Goal: Task Accomplishment & Management: Use online tool/utility

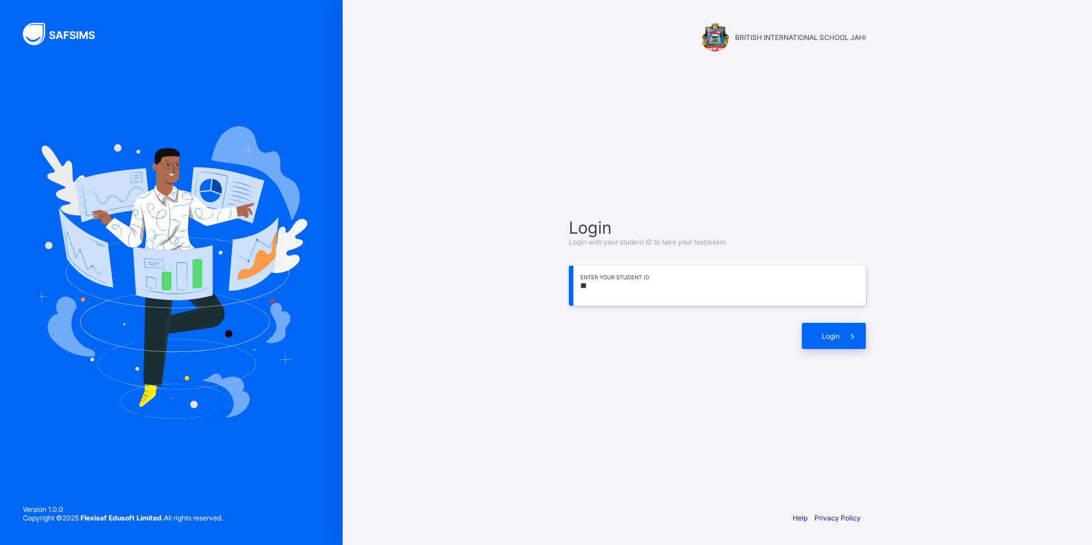
type input "*"
click at [832, 336] on span "Login" at bounding box center [831, 336] width 18 height 9
click at [647, 280] on input "**********" at bounding box center [717, 285] width 297 height 40
type input "*"
type input "**********"
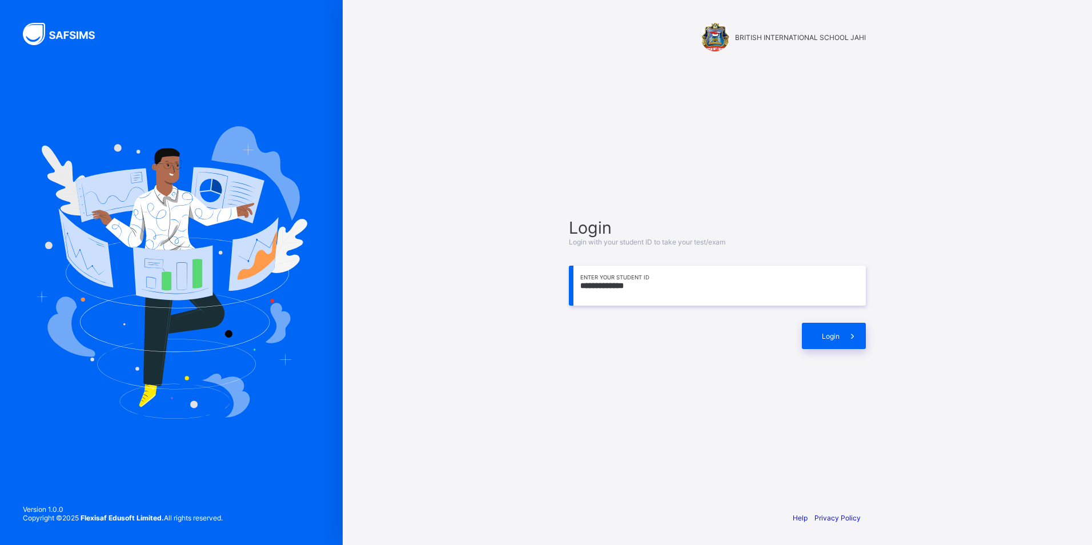
click at [951, 280] on div "**********" at bounding box center [717, 272] width 749 height 545
click at [776, 367] on div "**********" at bounding box center [717, 283] width 320 height 392
click at [687, 290] on input "**********" at bounding box center [717, 285] width 297 height 40
click at [857, 334] on icon at bounding box center [852, 336] width 12 height 11
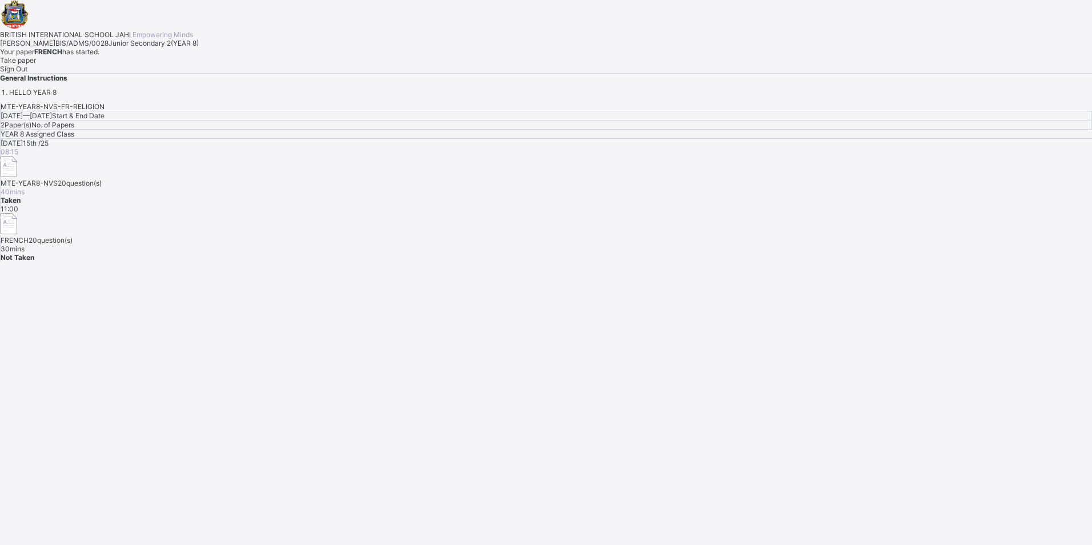
click at [123, 65] on div "Take paper" at bounding box center [546, 60] width 1092 height 9
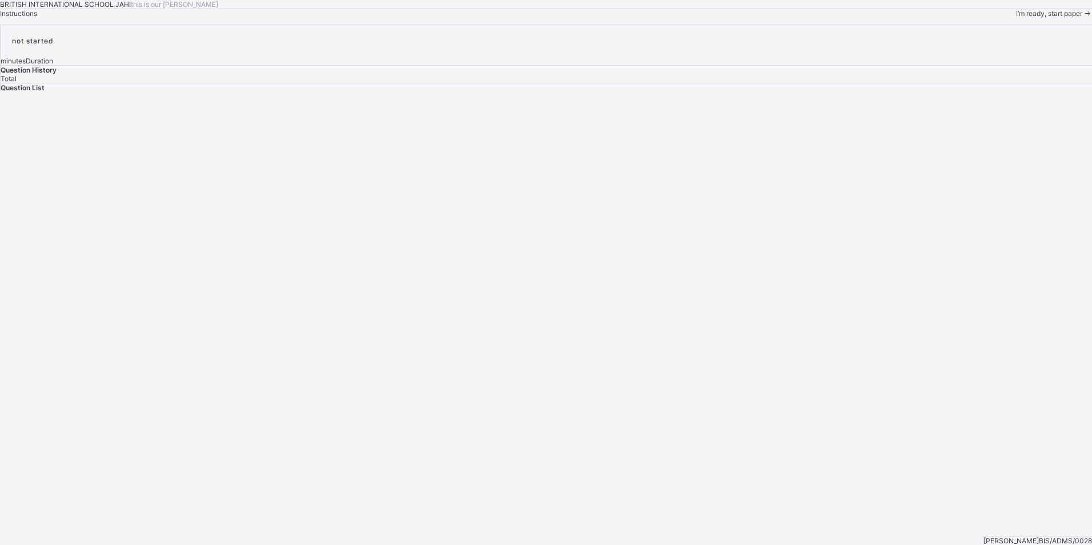
drag, startPoint x: 94, startPoint y: 525, endPoint x: 98, endPoint y: 511, distance: 14.8
click at [1016, 18] on div "I’m ready, start paper" at bounding box center [1054, 13] width 76 height 9
drag, startPoint x: 98, startPoint y: 511, endPoint x: 279, endPoint y: 413, distance: 205.9
click at [279, 18] on div "BRITISH INTERNATIONAL SCHOOL JAHI this is our [PERSON_NAME] Instructions I’m re…" at bounding box center [546, 9] width 1092 height 18
click at [1016, 33] on span "I’m ready, start paper" at bounding box center [1049, 29] width 66 height 9
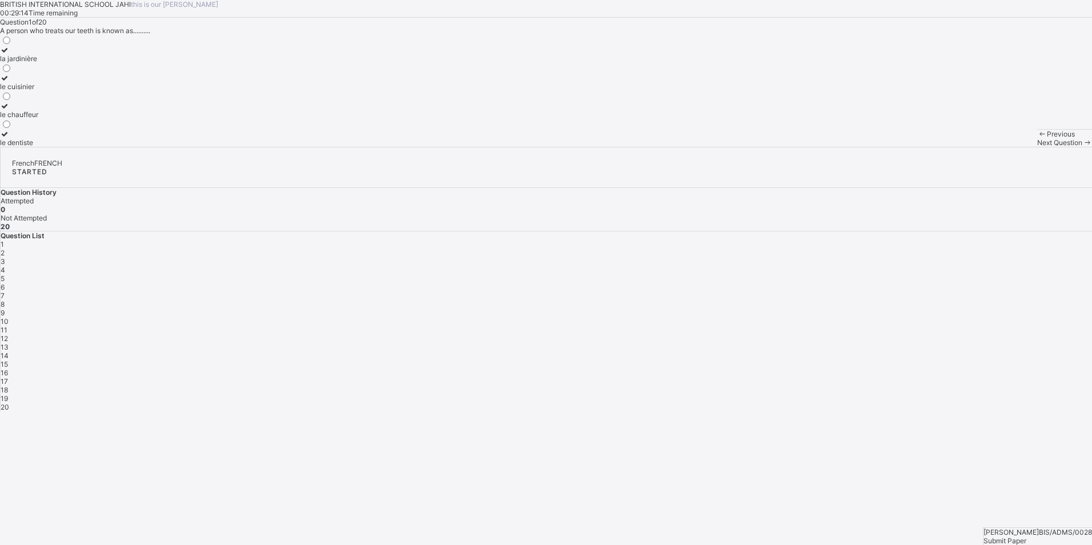
click at [1082, 147] on span at bounding box center [1087, 142] width 10 height 9
click at [42, 119] on div "le cultivateur" at bounding box center [21, 114] width 42 height 9
click at [1037, 147] on div "Next Question" at bounding box center [1064, 142] width 55 height 9
drag, startPoint x: 786, startPoint y: 515, endPoint x: 708, endPoint y: 328, distance: 202.2
click at [708, 147] on div "BRITISH INTERNATIONAL SCHOOL JAHI this is our [PERSON_NAME] 00:29:05 Time remai…" at bounding box center [546, 73] width 1092 height 147
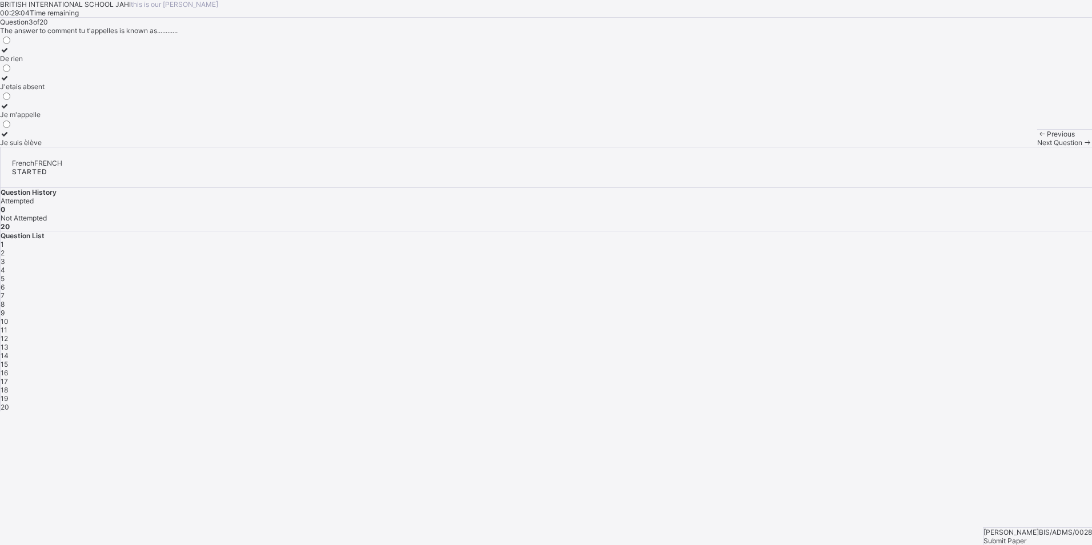
click at [884, 231] on div "Question List 1 2 3 4 5 6 7 8 9 10 11 12 13 14 15 16 17 18 19 20" at bounding box center [546, 321] width 1091 height 180
click at [880, 240] on div "1" at bounding box center [546, 244] width 1091 height 9
click at [38, 147] on div "le dentiste" at bounding box center [19, 142] width 38 height 9
click at [1082, 147] on span at bounding box center [1087, 142] width 10 height 9
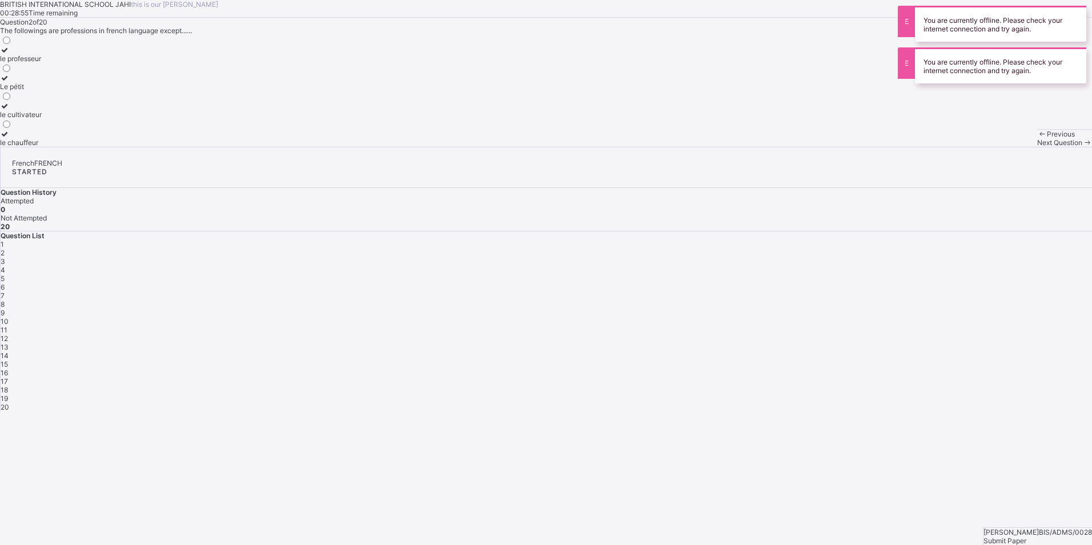
click at [42, 63] on label "le professeur" at bounding box center [21, 54] width 42 height 17
click at [42, 91] on div "Le pétit" at bounding box center [21, 86] width 42 height 9
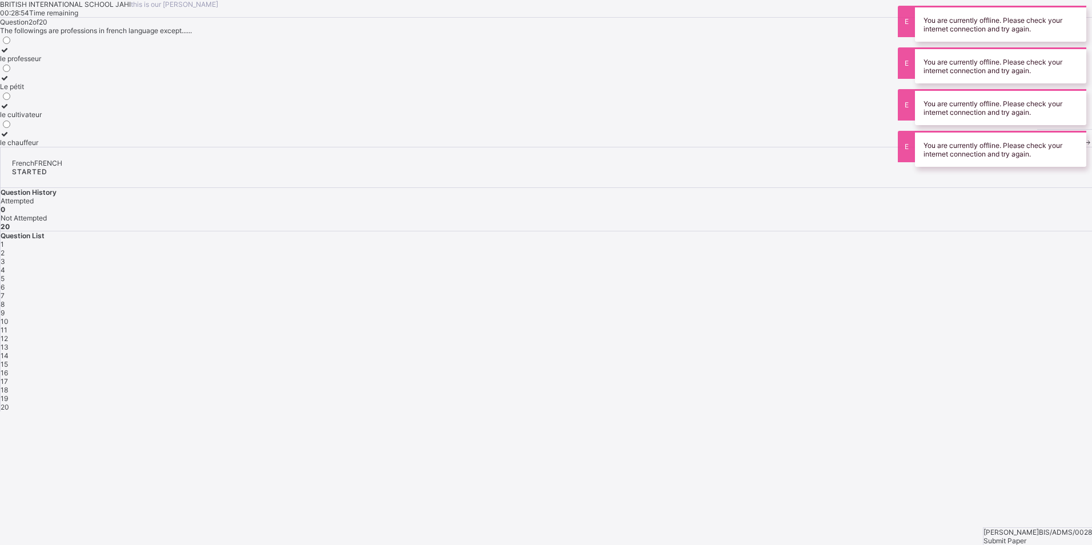
drag, startPoint x: 151, startPoint y: 228, endPoint x: 156, endPoint y: 234, distance: 7.7
click at [42, 119] on label "le cultivateur" at bounding box center [21, 110] width 42 height 17
click at [42, 119] on div "le cultivateur" at bounding box center [21, 114] width 42 height 9
click at [42, 91] on div "Le pétit" at bounding box center [21, 86] width 42 height 9
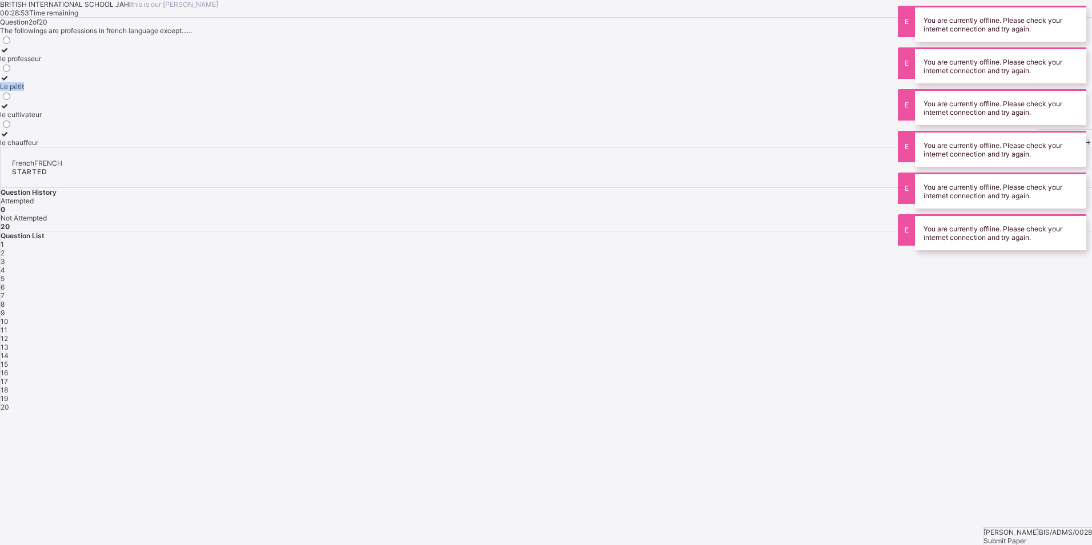
drag, startPoint x: 150, startPoint y: 159, endPoint x: 136, endPoint y: 197, distance: 40.4
click at [42, 147] on div "le professeur Le pétit le cultivateur le chauffeur" at bounding box center [21, 91] width 42 height 112
drag, startPoint x: 136, startPoint y: 197, endPoint x: 131, endPoint y: 298, distance: 101.2
click at [131, 147] on div "Question 2 of 20 The followings are professions in french language except......…" at bounding box center [546, 82] width 1092 height 129
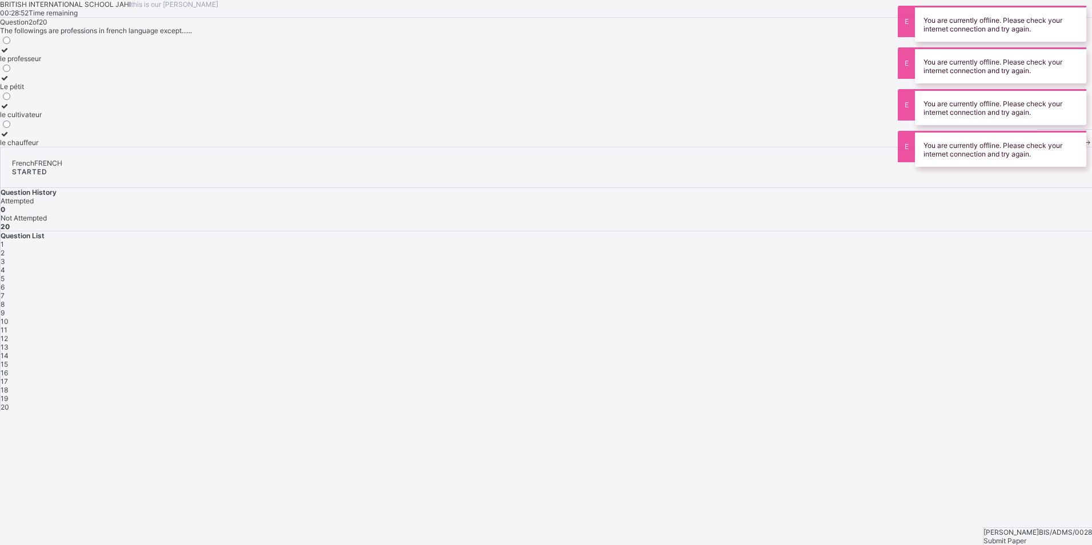
drag, startPoint x: 139, startPoint y: 266, endPoint x: 143, endPoint y: 273, distance: 7.9
click at [42, 147] on div "le chauffeur" at bounding box center [21, 142] width 42 height 9
click at [42, 147] on div "le professeur Le pétit le cultivateur le chauffeur" at bounding box center [21, 91] width 42 height 112
click at [42, 91] on label "Le pétit" at bounding box center [21, 82] width 42 height 17
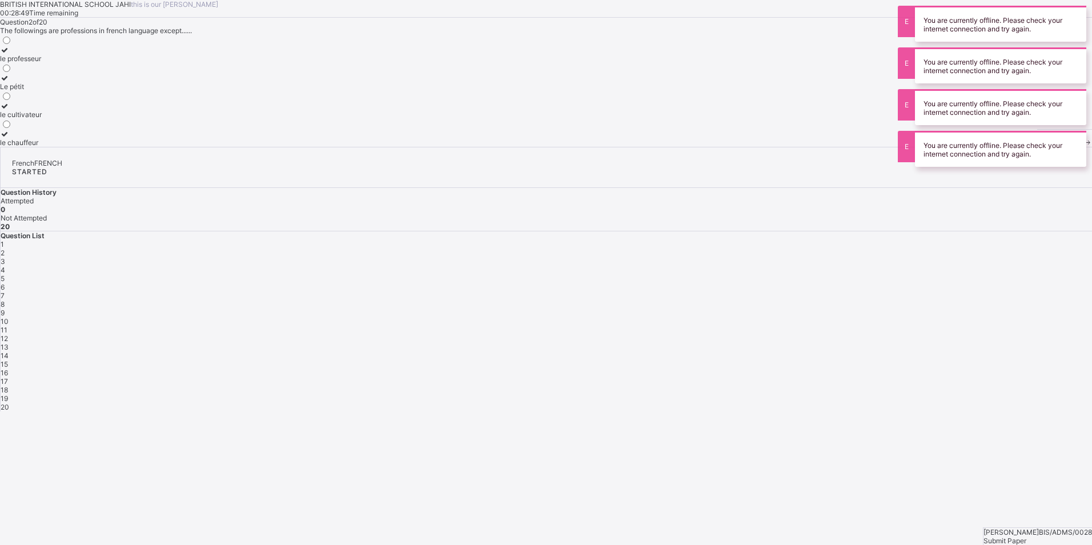
click at [172, 146] on div "Question 2 of 20 The followings are professions in french language except......…" at bounding box center [546, 82] width 1092 height 129
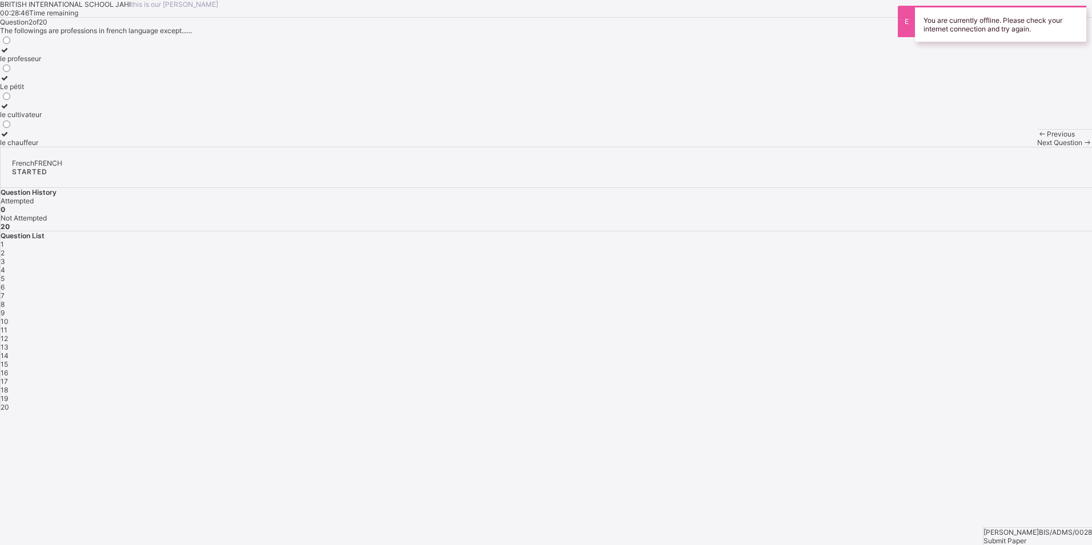
click at [42, 119] on div "le cultivateur" at bounding box center [21, 114] width 42 height 9
click at [42, 147] on div "le chauffeur" at bounding box center [21, 142] width 42 height 9
drag, startPoint x: 171, startPoint y: 197, endPoint x: 168, endPoint y: 207, distance: 10.7
click at [42, 91] on div "Le pétit" at bounding box center [21, 86] width 42 height 9
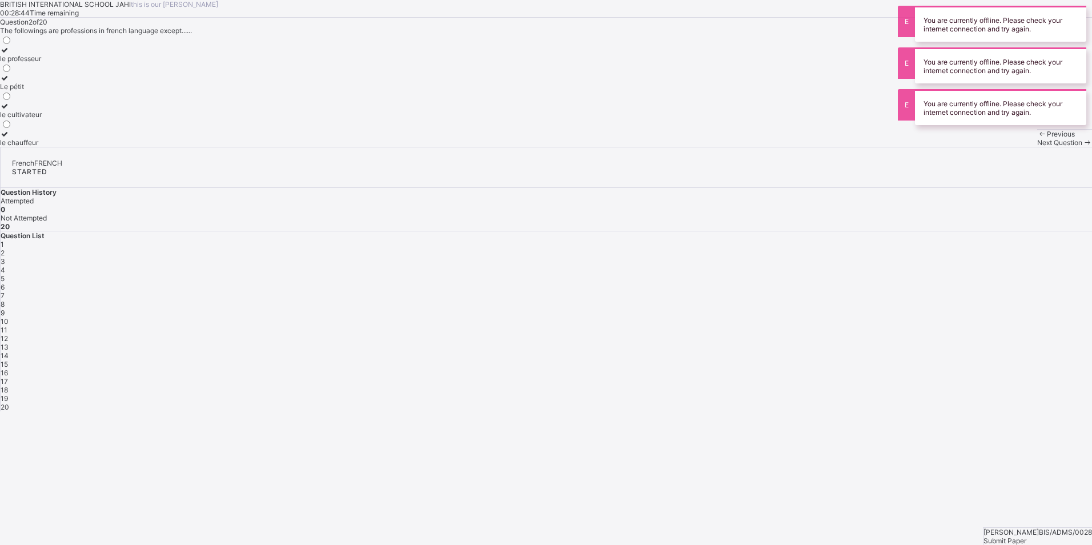
click at [42, 119] on div "le cultivateur" at bounding box center [21, 114] width 42 height 9
drag, startPoint x: 246, startPoint y: 67, endPoint x: 230, endPoint y: 124, distance: 59.3
click at [230, 122] on div "BRITISH INTERNATIONAL SCHOOL JAHI this is our [PERSON_NAME] 00:28:44 Time remai…" at bounding box center [546, 73] width 1092 height 147
drag, startPoint x: 230, startPoint y: 124, endPoint x: 219, endPoint y: 170, distance: 47.4
click at [42, 63] on div "le professeur" at bounding box center [21, 58] width 42 height 9
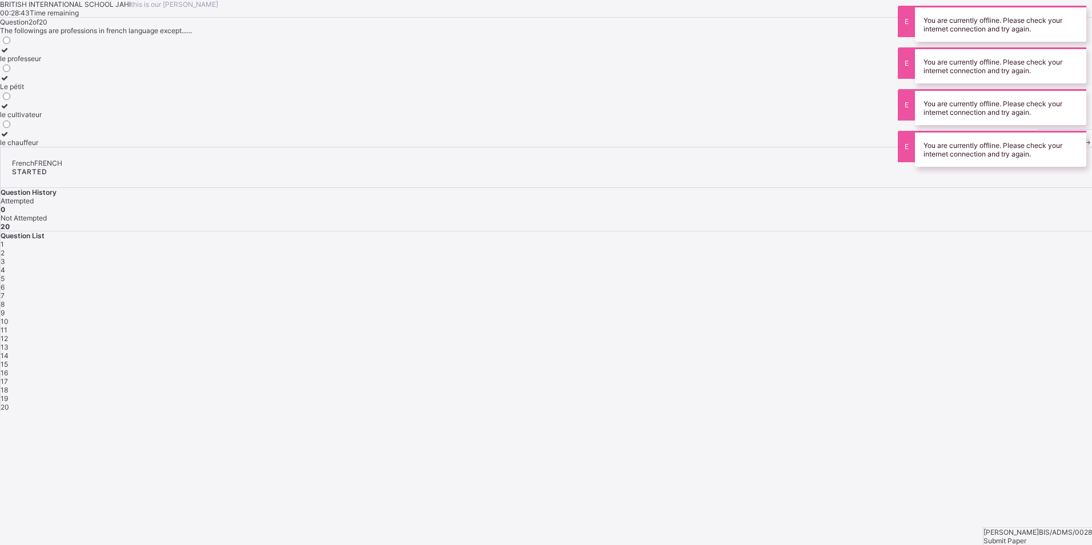
click at [42, 91] on div "Le pétit" at bounding box center [21, 86] width 42 height 9
click at [42, 119] on div "le cultivateur" at bounding box center [21, 114] width 42 height 9
click at [42, 147] on label "le chauffeur" at bounding box center [21, 138] width 42 height 17
click at [42, 147] on div "le professeur Le pétit le cultivateur le chauffeur" at bounding box center [21, 91] width 42 height 112
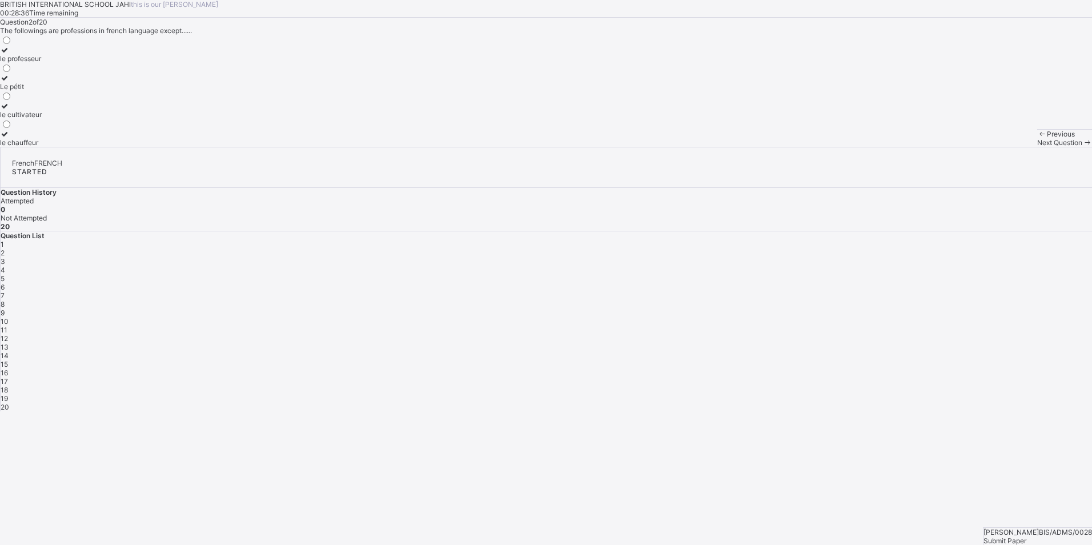
click at [313, 147] on div "BRITISH INTERNATIONAL SCHOOL JAHI this is our [PERSON_NAME] 00:28:36 Time remai…" at bounding box center [546, 73] width 1092 height 147
click at [42, 63] on div "le professeur" at bounding box center [21, 58] width 42 height 9
click at [42, 119] on label "le cultivateur" at bounding box center [21, 110] width 42 height 17
click at [1037, 147] on span "Next Question" at bounding box center [1059, 142] width 45 height 9
click at [45, 119] on div "Je m'appelle" at bounding box center [22, 114] width 45 height 9
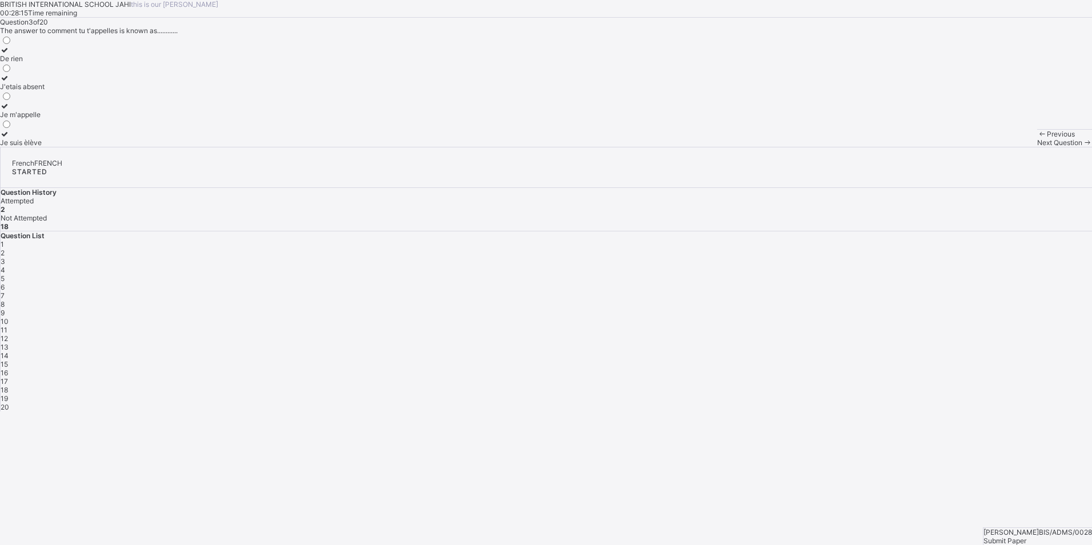
click at [1037, 147] on span "Next Question" at bounding box center [1059, 142] width 45 height 9
click at [30, 119] on label "le père" at bounding box center [15, 110] width 30 height 17
click at [1037, 147] on div "Next Question" at bounding box center [1064, 142] width 55 height 9
click at [41, 119] on label "She is pretty" at bounding box center [20, 110] width 41 height 17
click at [41, 91] on div "She is gentle" at bounding box center [20, 86] width 41 height 9
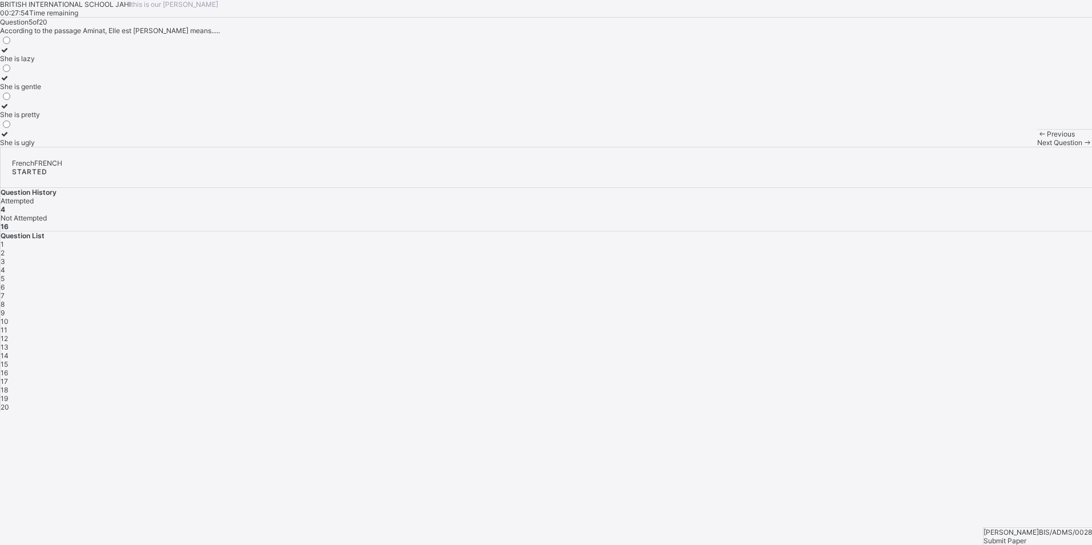
click at [1037, 147] on span "Next Question" at bounding box center [1059, 142] width 45 height 9
click at [24, 119] on div "A girl" at bounding box center [12, 114] width 24 height 9
drag, startPoint x: 780, startPoint y: 521, endPoint x: 763, endPoint y: 517, distance: 17.6
click at [1037, 147] on div "Next Question" at bounding box center [1064, 142] width 55 height 9
click at [26, 63] on div "Mai" at bounding box center [13, 58] width 26 height 9
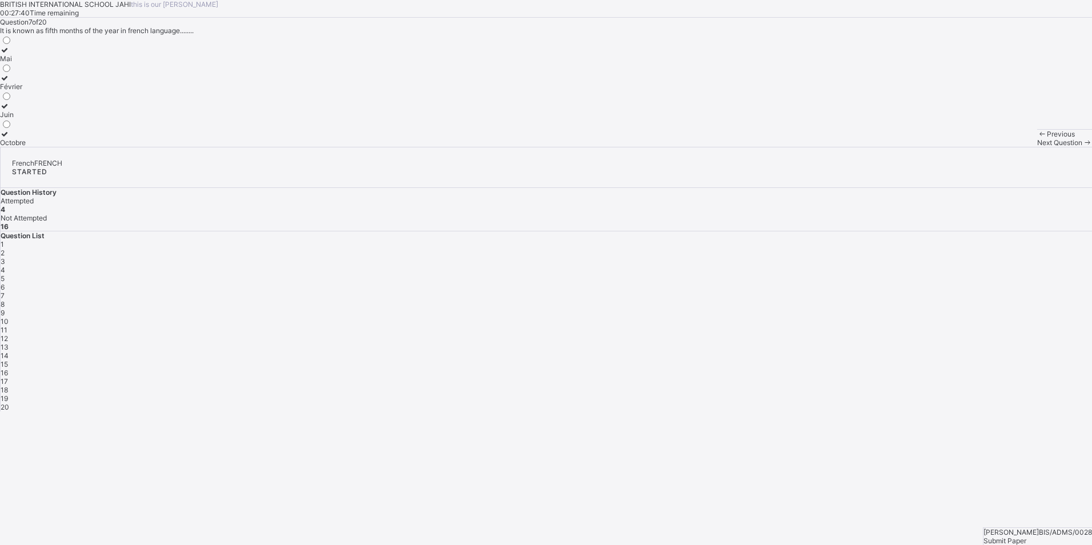
click at [1037, 147] on span "Next Question" at bounding box center [1059, 142] width 45 height 9
click at [27, 91] on div "Assied" at bounding box center [13, 86] width 27 height 9
click at [5, 283] on span "6" at bounding box center [3, 287] width 4 height 9
click at [24, 119] on label "A girl" at bounding box center [12, 110] width 24 height 17
click at [886, 300] on div "8" at bounding box center [546, 304] width 1091 height 9
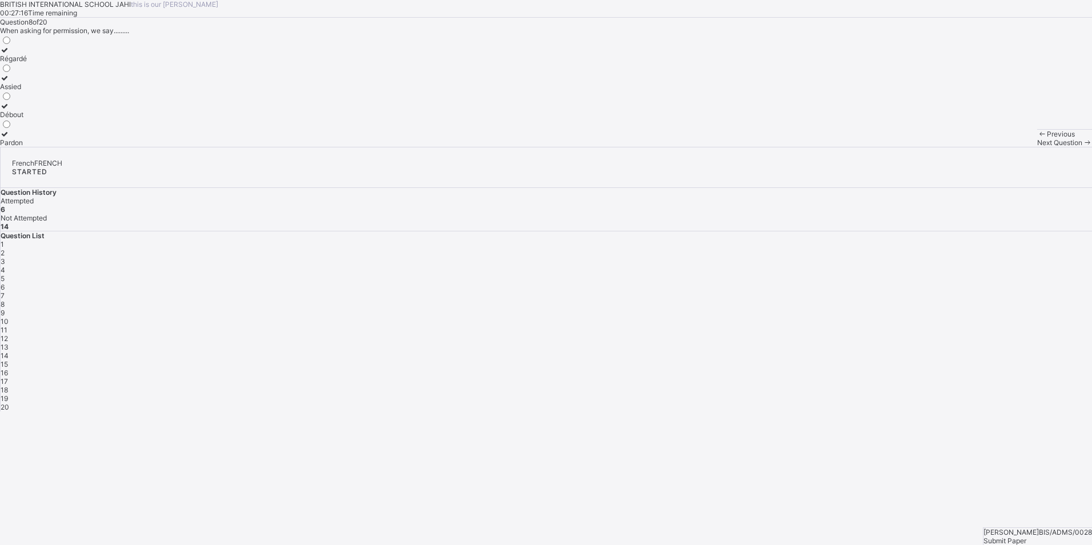
click at [27, 91] on div "Assied" at bounding box center [13, 86] width 27 height 9
click at [906, 308] on div "9" at bounding box center [546, 312] width 1091 height 9
click at [29, 91] on div "A friend" at bounding box center [14, 86] width 29 height 9
click at [9, 317] on span "10" at bounding box center [5, 321] width 8 height 9
drag, startPoint x: 191, startPoint y: 230, endPoint x: 432, endPoint y: 165, distance: 248.9
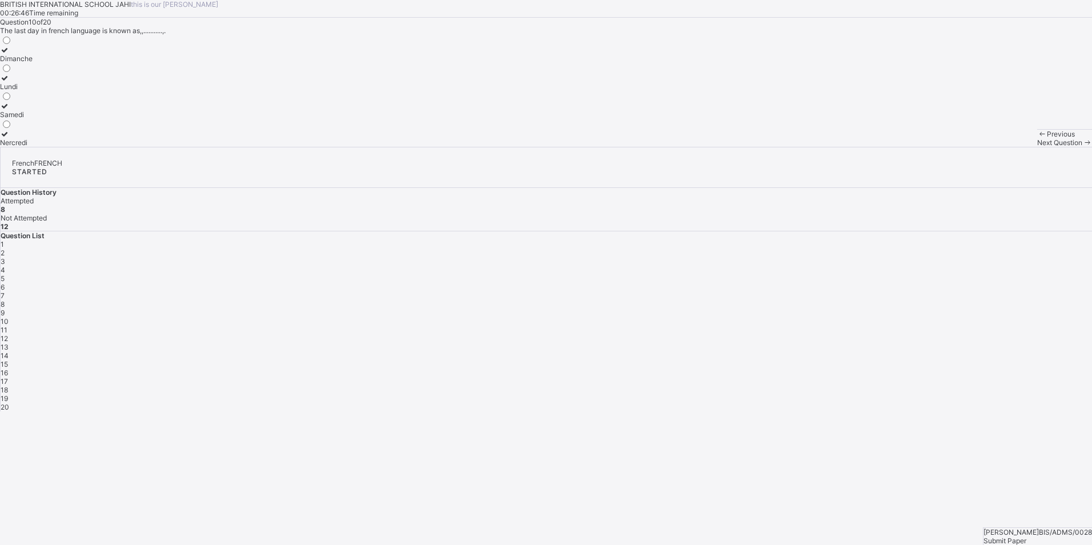
click at [432, 147] on div "Dimanche Lundi [PERSON_NAME]" at bounding box center [546, 91] width 1092 height 112
click at [33, 63] on div "Dimanche" at bounding box center [16, 58] width 33 height 9
click at [1037, 147] on span "Next Question" at bounding box center [1059, 142] width 45 height 9
click at [30, 147] on div "Merçi" at bounding box center [15, 142] width 30 height 9
click at [8, 334] on span "12" at bounding box center [4, 338] width 7 height 9
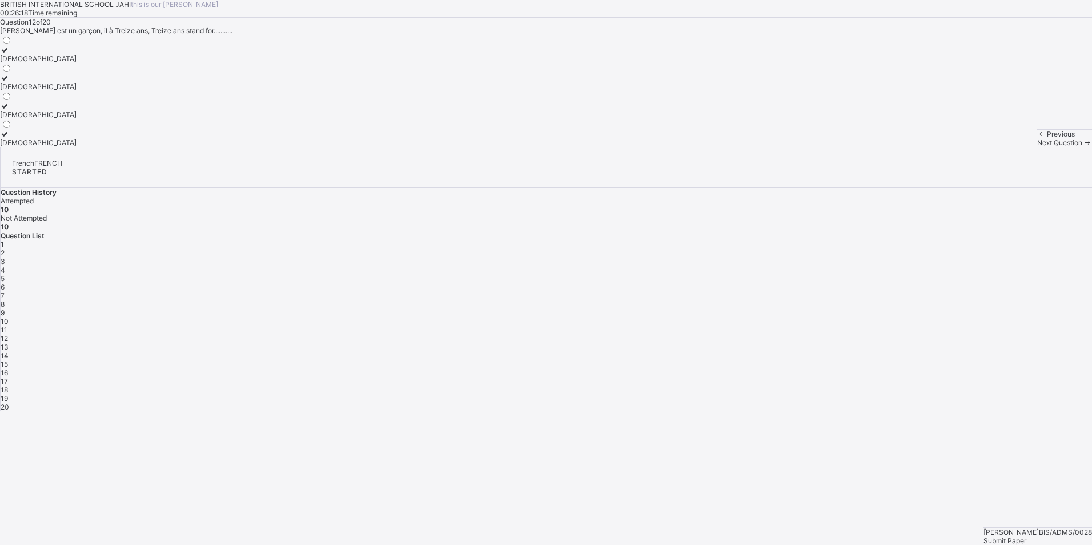
click at [77, 119] on label "[DEMOGRAPHIC_DATA]" at bounding box center [38, 110] width 77 height 17
click at [1037, 147] on span "Next Question" at bounding box center [1059, 142] width 45 height 9
drag, startPoint x: 130, startPoint y: 271, endPoint x: 137, endPoint y: 262, distance: 11.4
click at [22, 147] on div "School" at bounding box center [11, 142] width 22 height 9
click at [1037, 147] on div "Next Question" at bounding box center [1064, 142] width 55 height 9
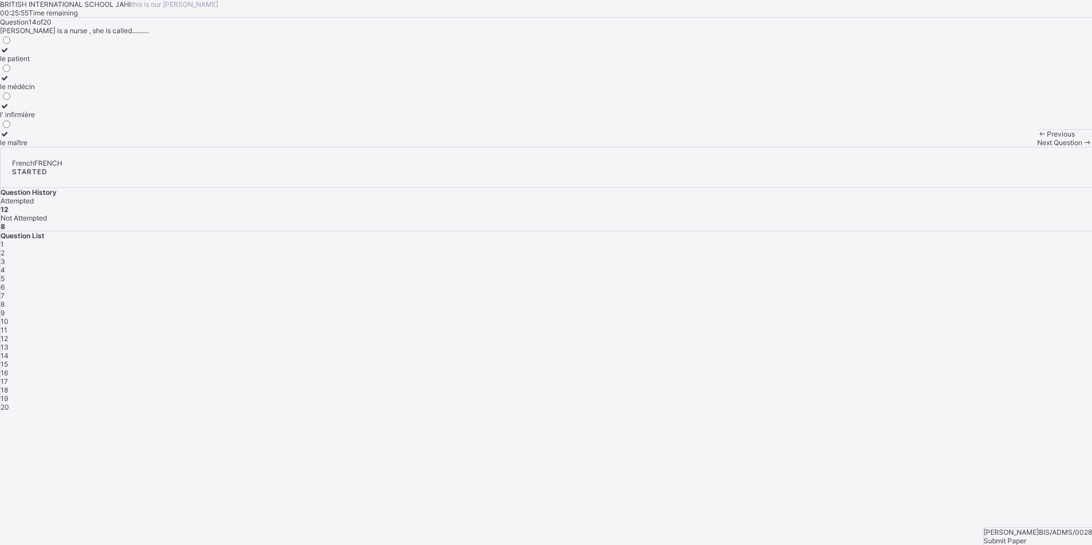
click at [35, 91] on div "le médécin" at bounding box center [17, 86] width 35 height 9
click at [1037, 147] on div "Next Question" at bounding box center [1064, 142] width 55 height 9
click at [42, 91] on div "le banquier" at bounding box center [21, 86] width 42 height 9
click at [1037, 147] on div "Next Question" at bounding box center [1064, 142] width 55 height 9
click at [45, 63] on div "Bonne nuit" at bounding box center [22, 58] width 45 height 9
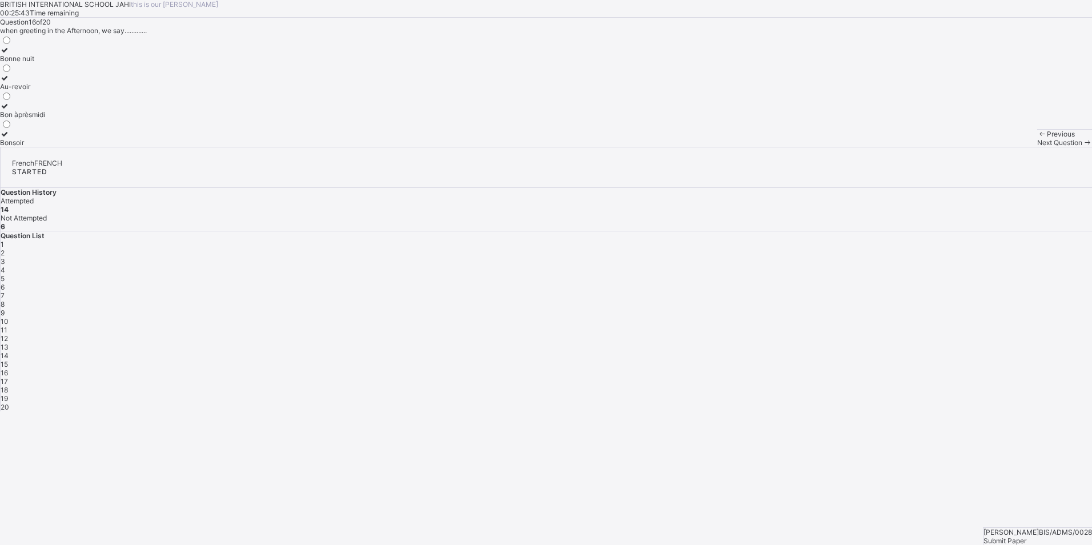
click at [1037, 147] on div "Next Question" at bounding box center [1064, 142] width 55 height 9
click at [36, 63] on div "Bonne-nuit" at bounding box center [18, 58] width 36 height 9
click at [8, 368] on span "16" at bounding box center [4, 372] width 7 height 9
click at [45, 147] on div "Bonsoir" at bounding box center [22, 142] width 45 height 9
click at [947, 377] on div "17" at bounding box center [546, 381] width 1091 height 9
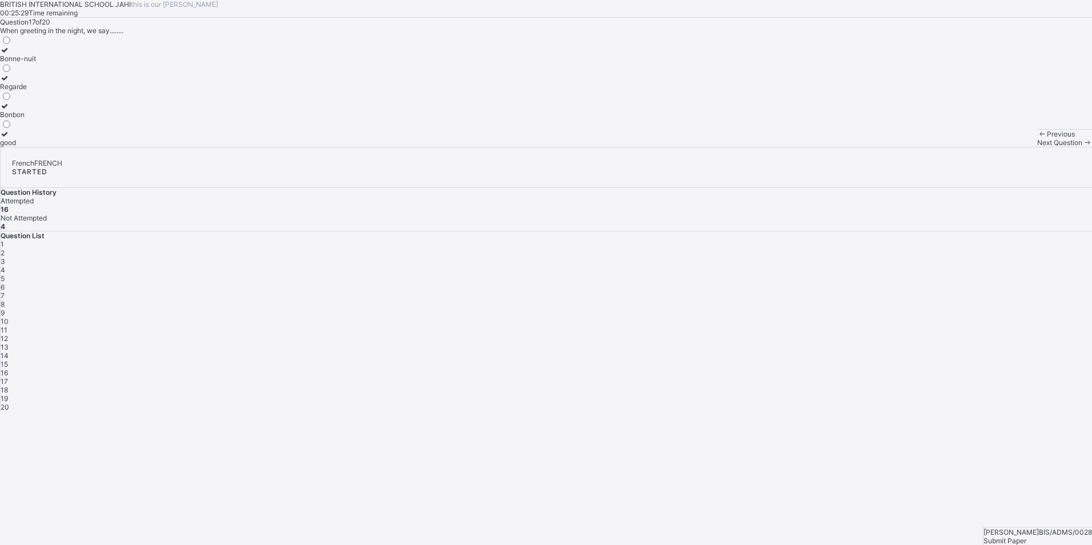
click at [1082, 147] on icon at bounding box center [1087, 142] width 10 height 9
click at [58, 63] on div "Amazing" at bounding box center [29, 58] width 58 height 9
click at [1082, 147] on icon at bounding box center [1087, 142] width 10 height 9
click at [59, 63] on label "She is courageous" at bounding box center [29, 54] width 59 height 17
drag, startPoint x: 762, startPoint y: 519, endPoint x: 767, endPoint y: 522, distance: 6.2
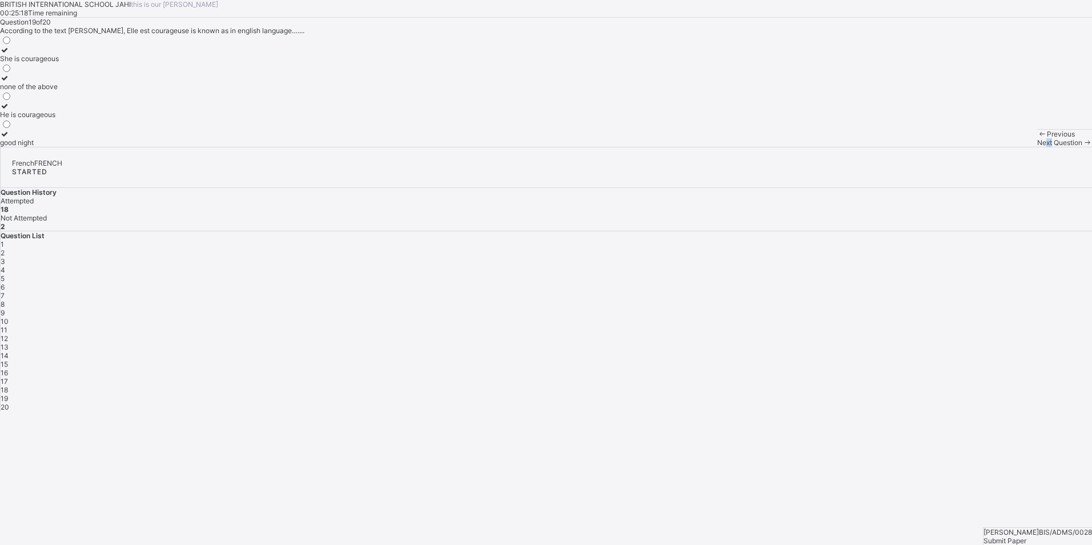
click at [1037, 147] on div "Next Question" at bounding box center [1064, 142] width 55 height 9
click at [63, 147] on label "My brother is there" at bounding box center [31, 138] width 63 height 17
drag, startPoint x: 887, startPoint y: 230, endPoint x: 879, endPoint y: 227, distance: 8.7
click at [886, 240] on div "1" at bounding box center [546, 244] width 1091 height 9
click at [38, 147] on label "le dentiste" at bounding box center [19, 138] width 38 height 17
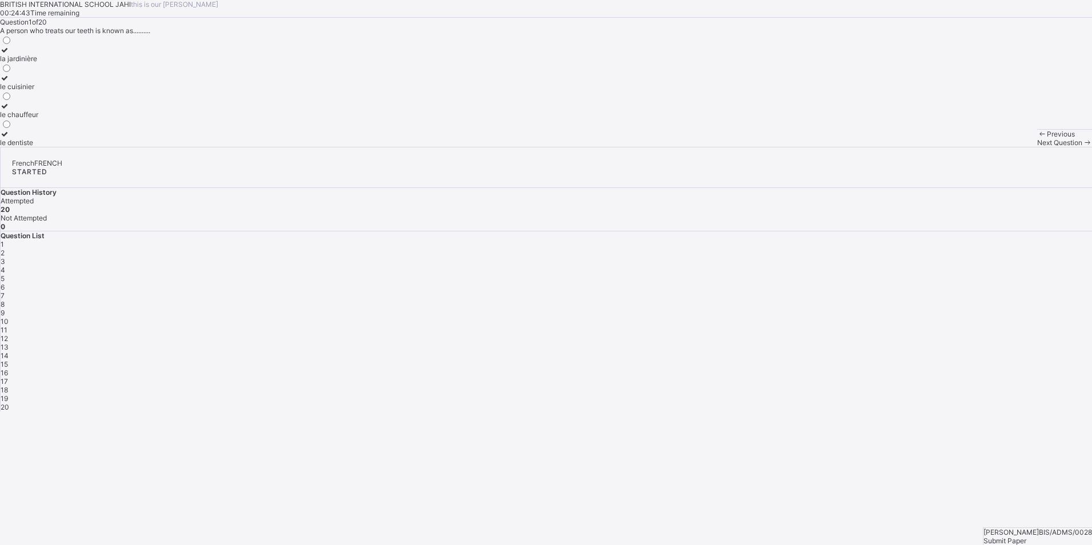
click at [1026, 536] on span "Submit Paper" at bounding box center [1004, 540] width 43 height 9
click at [58, 516] on span "Yes, Submit Paper" at bounding box center [29, 520] width 58 height 9
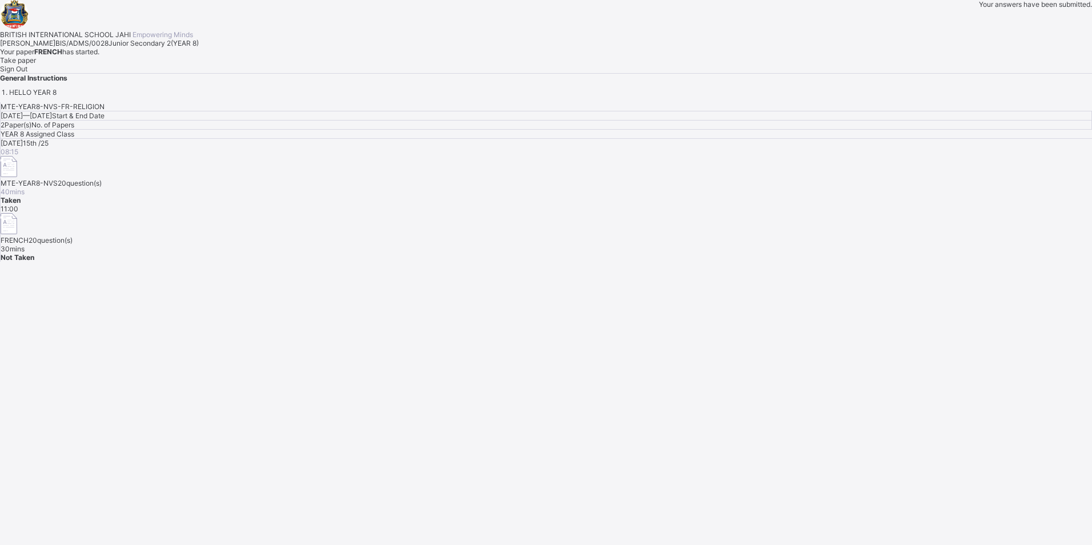
click at [979, 9] on div "Your answers have been submitted." at bounding box center [1035, 4] width 113 height 9
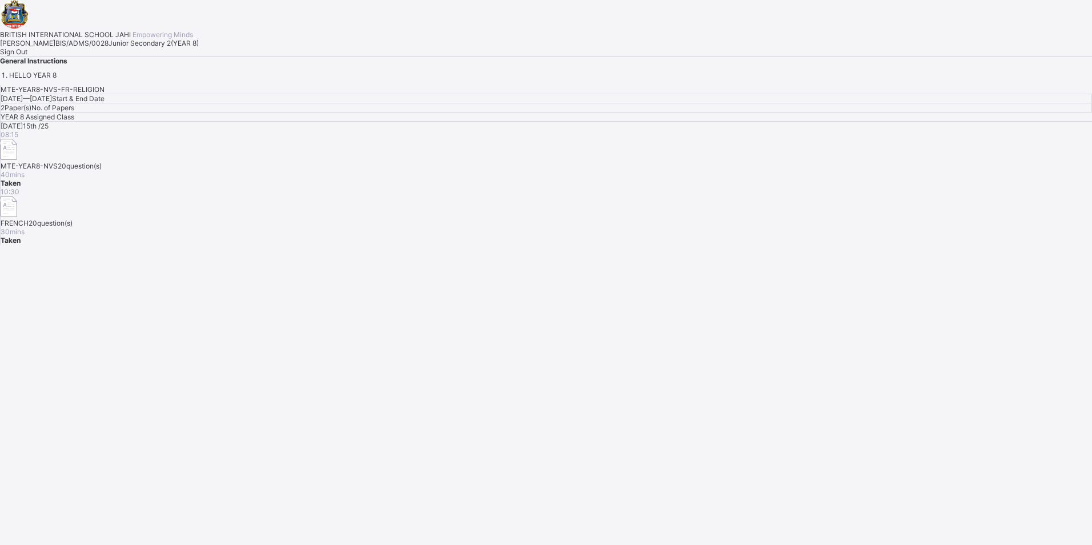
click at [27, 56] on span "Sign Out" at bounding box center [13, 51] width 27 height 9
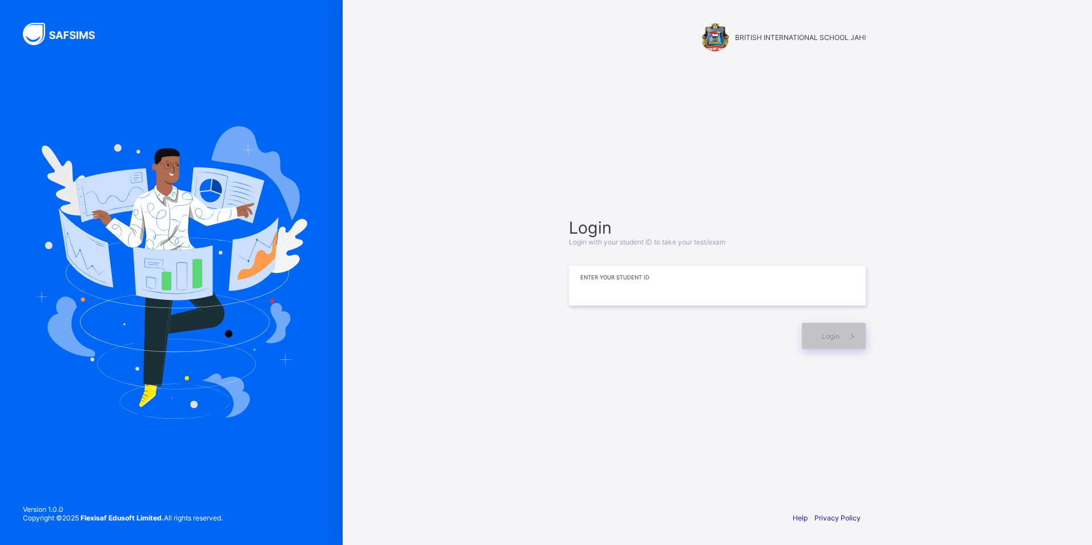
click at [732, 304] on input at bounding box center [717, 285] width 297 height 40
type input "**********"
click at [808, 337] on div "Login" at bounding box center [834, 336] width 64 height 26
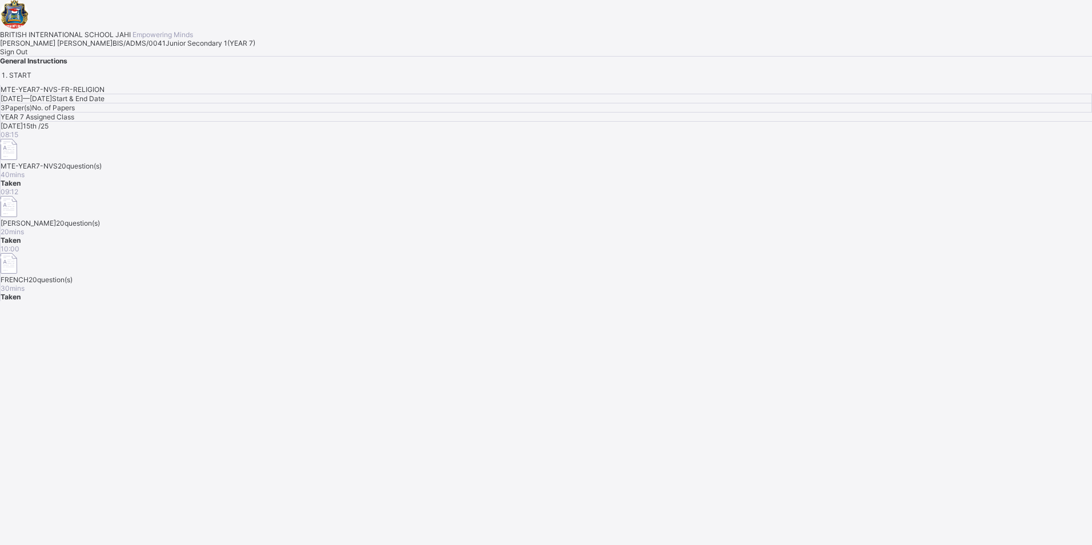
click at [864, 301] on div "MTE-YEAR7-NVS-FR-RELIGION [DATE] — [DATE] Start & End Date 3 Paper(s) No. of Pa…" at bounding box center [546, 193] width 1092 height 216
click at [137, 79] on div "BRITISH INTERNATIONAL SCHOOL JAHI Empowering Minds [PERSON_NAME] [PERSON_NAME] …" at bounding box center [546, 39] width 1092 height 79
drag, startPoint x: 137, startPoint y: 301, endPoint x: 140, endPoint y: 293, distance: 8.7
click at [27, 56] on span "Sign Out" at bounding box center [13, 51] width 27 height 9
